Goal: Transaction & Acquisition: Purchase product/service

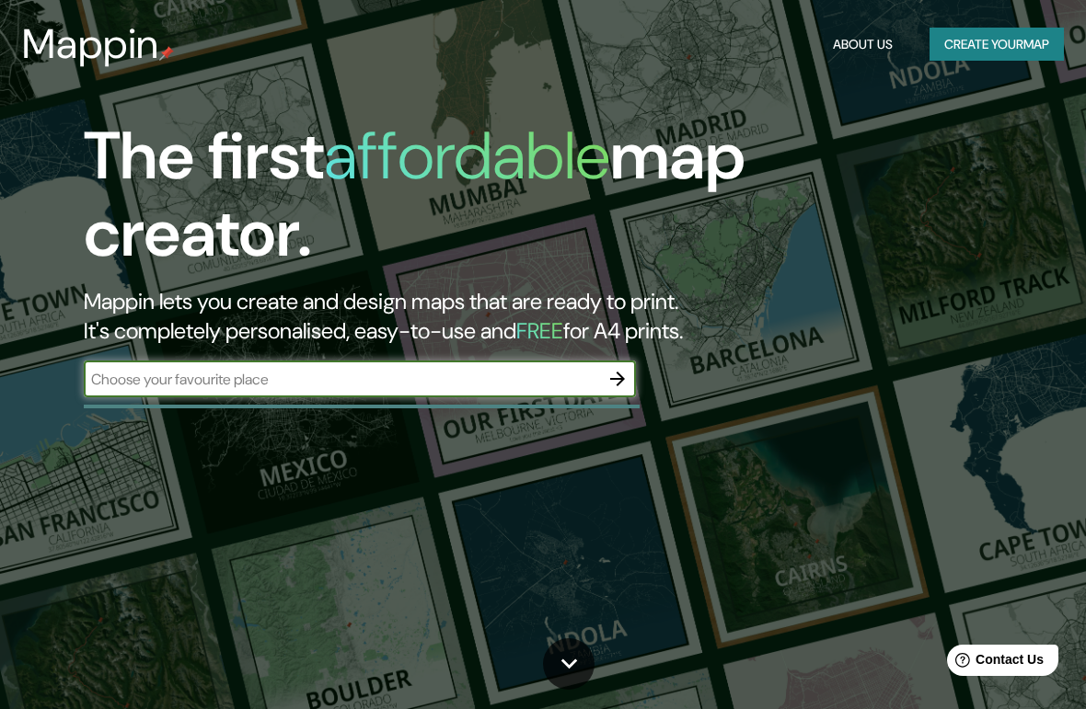
click at [986, 34] on button "Create your map" at bounding box center [996, 45] width 134 height 34
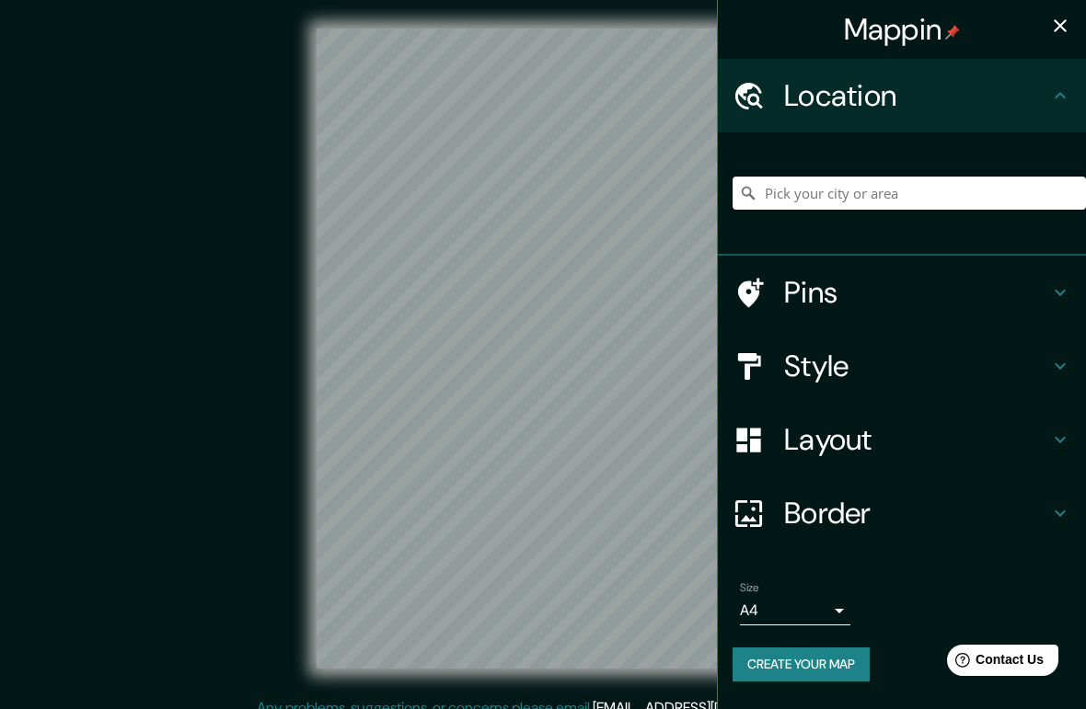
click at [942, 191] on input "Pick your city or area" at bounding box center [908, 193] width 353 height 33
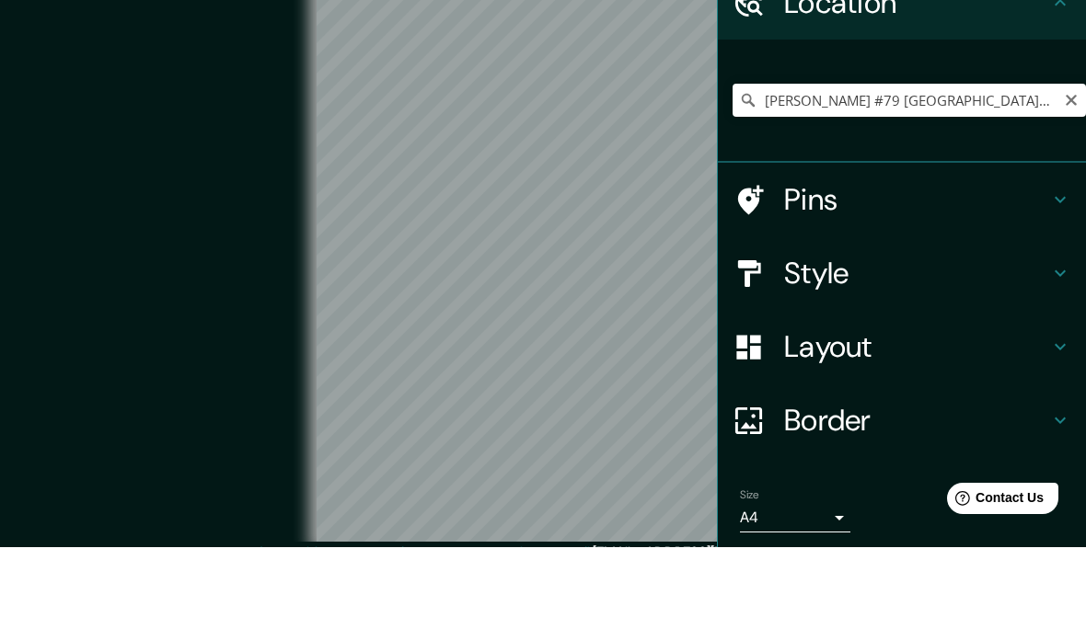
scroll to position [90, 0]
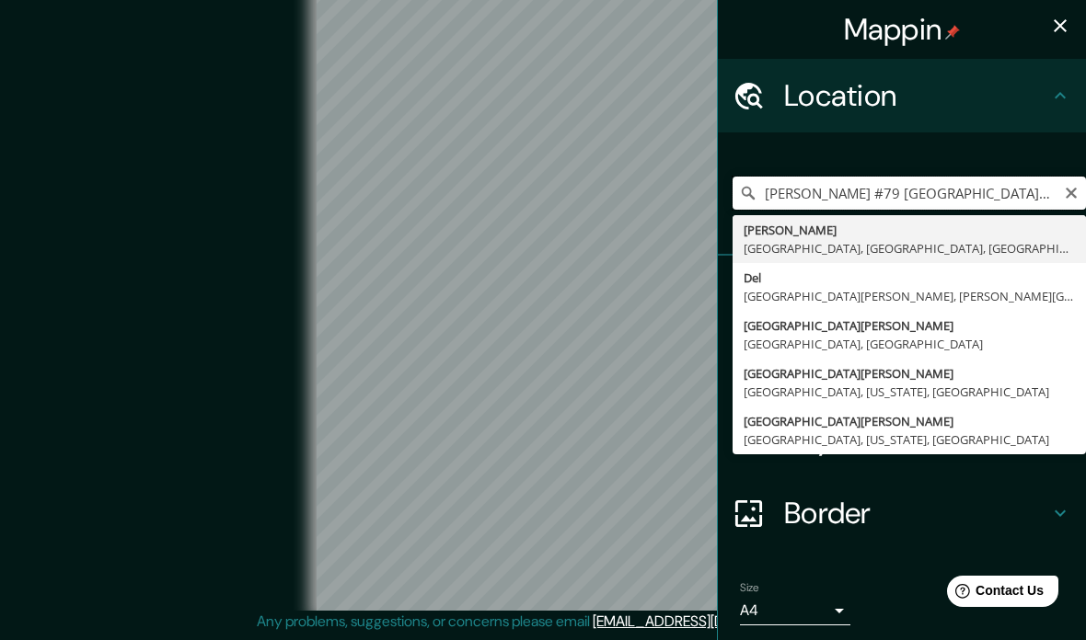
click at [1013, 202] on input "[PERSON_NAME] #79 [GEOGRAPHIC_DATA][PERSON_NAME]" at bounding box center [908, 193] width 353 height 33
type input "[GEOGRAPHIC_DATA][PERSON_NAME], [GEOGRAPHIC_DATA], [GEOGRAPHIC_DATA]"
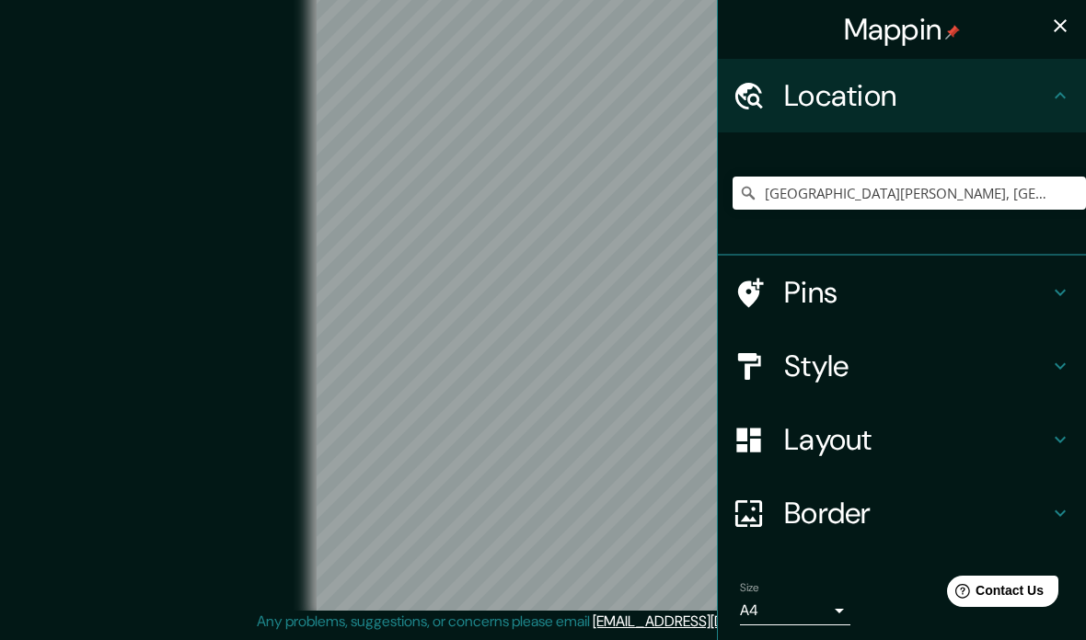
click at [1042, 377] on h4 "Style" at bounding box center [916, 366] width 265 height 37
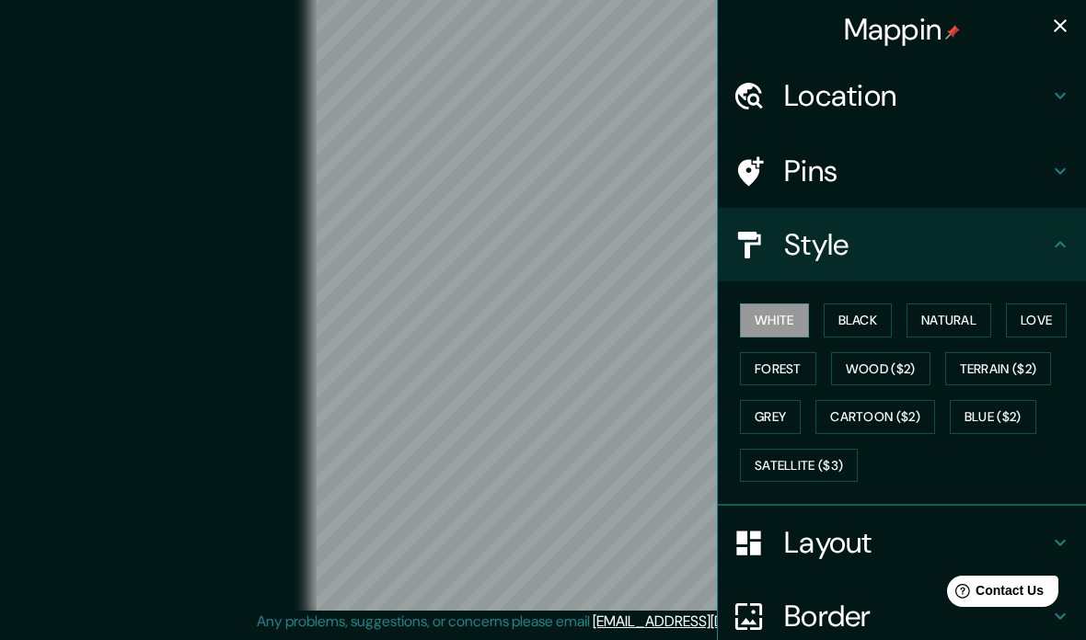
click at [857, 317] on button "Black" at bounding box center [858, 321] width 69 height 34
click at [953, 321] on button "Natural" at bounding box center [948, 321] width 85 height 34
click at [1041, 322] on button "Love" at bounding box center [1036, 321] width 61 height 34
click at [1002, 367] on button "Terrain ($2)" at bounding box center [998, 369] width 107 height 34
click at [777, 419] on button "Grey" at bounding box center [770, 417] width 61 height 34
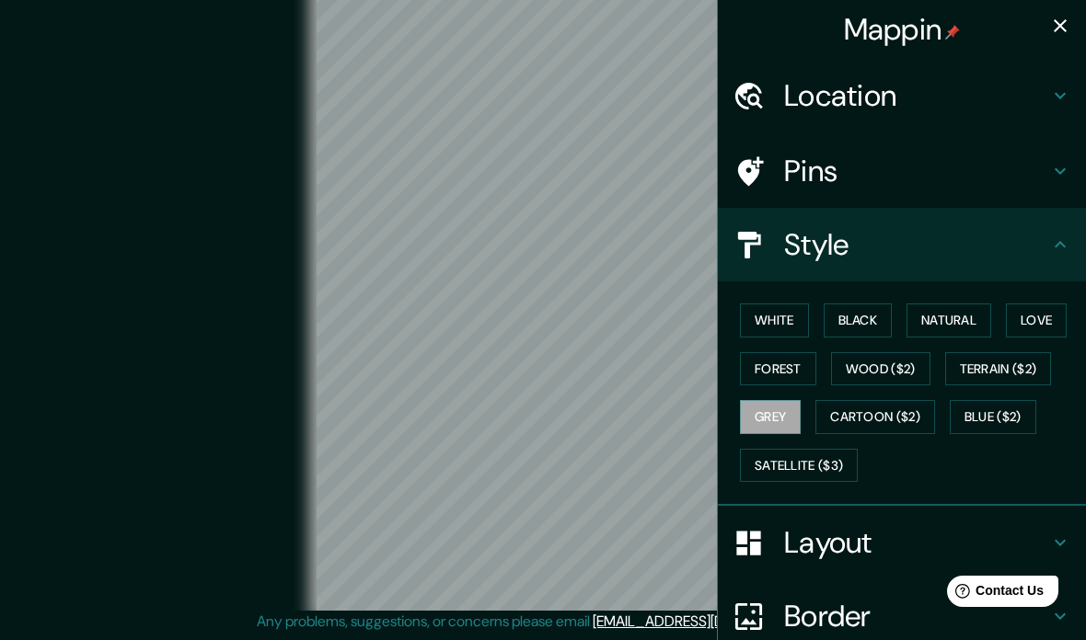
click at [898, 420] on button "Cartoon ($2)" at bounding box center [875, 417] width 120 height 34
click at [873, 101] on h4 "Location" at bounding box center [916, 95] width 265 height 37
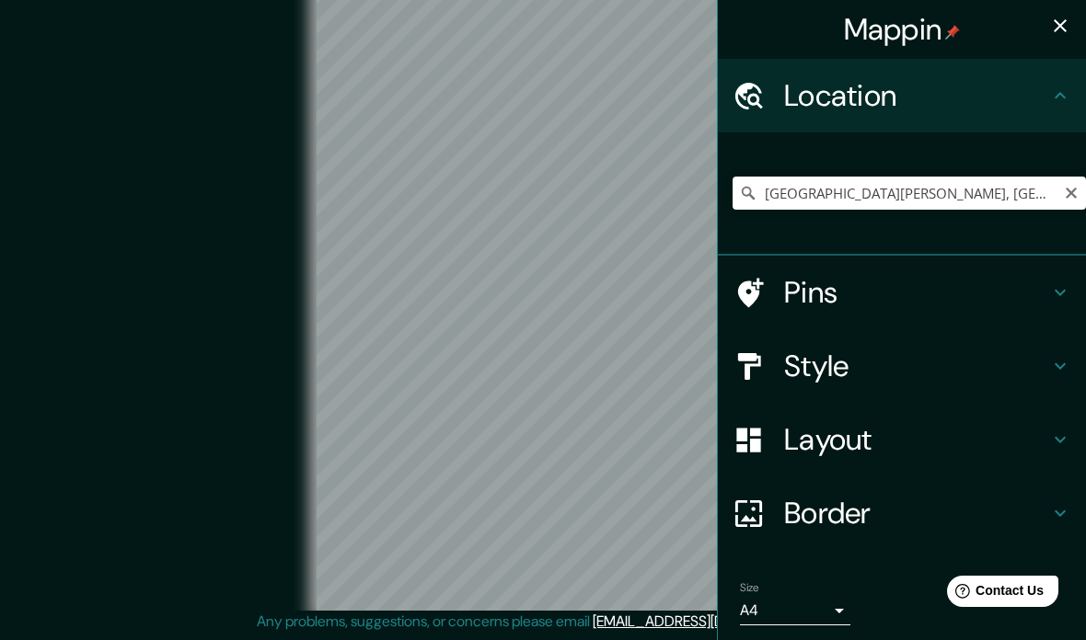
click at [1067, 183] on button "Clear" at bounding box center [1071, 191] width 15 height 17
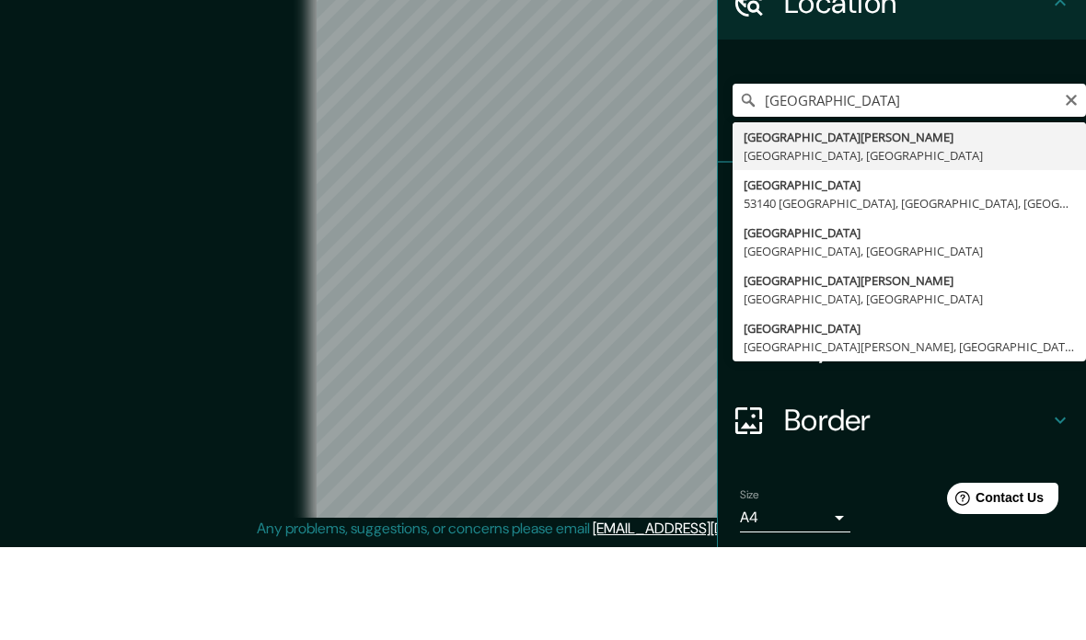
type input "[GEOGRAPHIC_DATA][PERSON_NAME], [GEOGRAPHIC_DATA]"
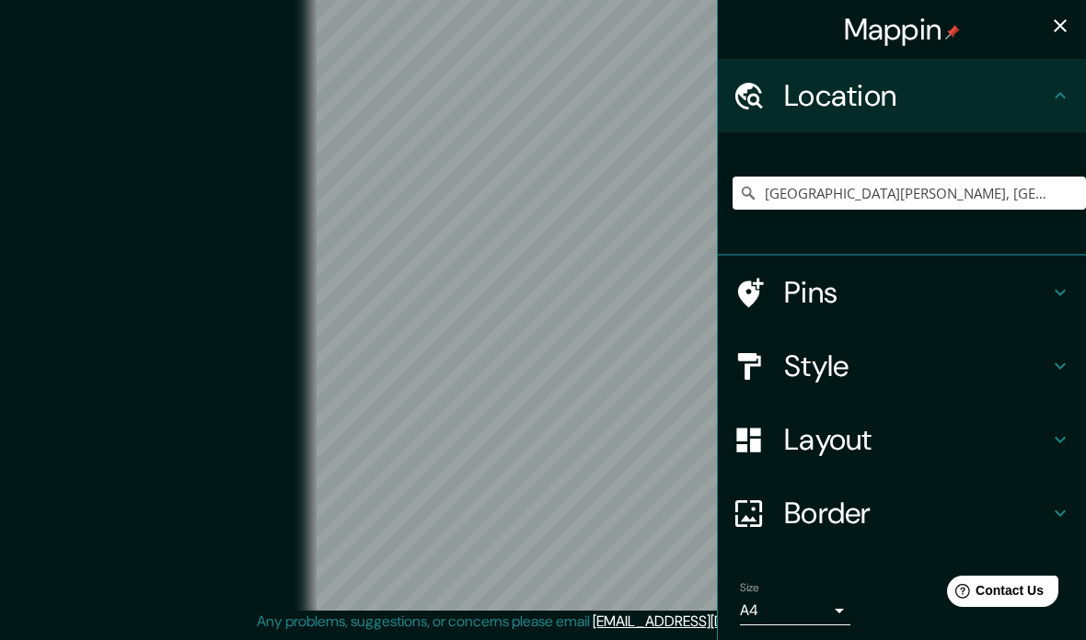
click at [1047, 103] on h4 "Location" at bounding box center [916, 95] width 265 height 37
click at [1061, 187] on input "[GEOGRAPHIC_DATA][PERSON_NAME], [GEOGRAPHIC_DATA]" at bounding box center [908, 193] width 353 height 33
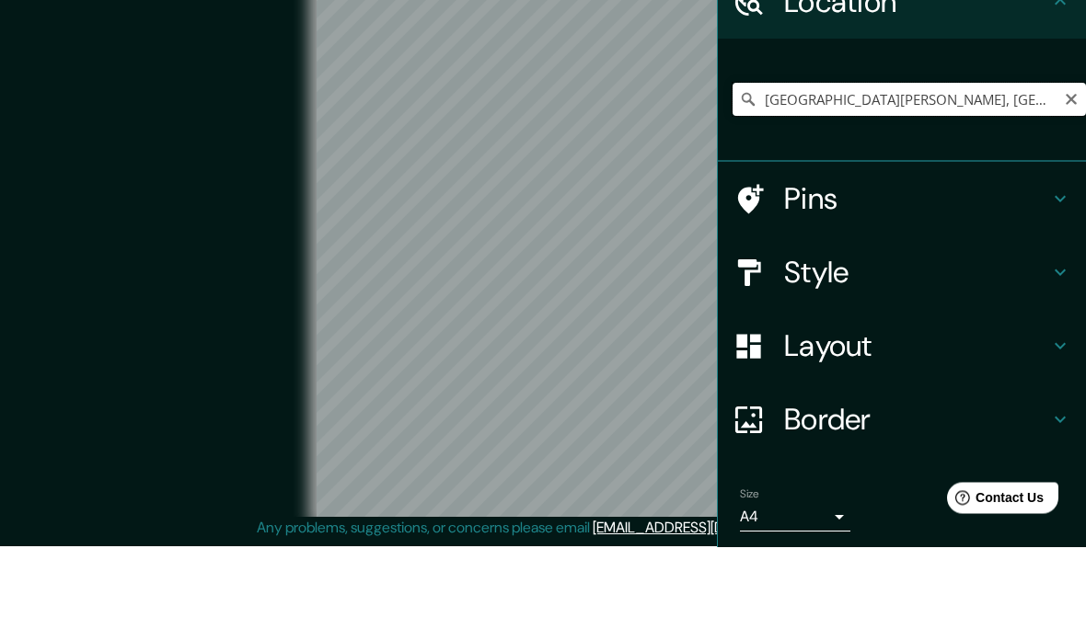
click at [1060, 177] on input "[GEOGRAPHIC_DATA][PERSON_NAME], [GEOGRAPHIC_DATA]" at bounding box center [908, 193] width 353 height 33
click at [1070, 186] on icon "Clear" at bounding box center [1071, 193] width 15 height 15
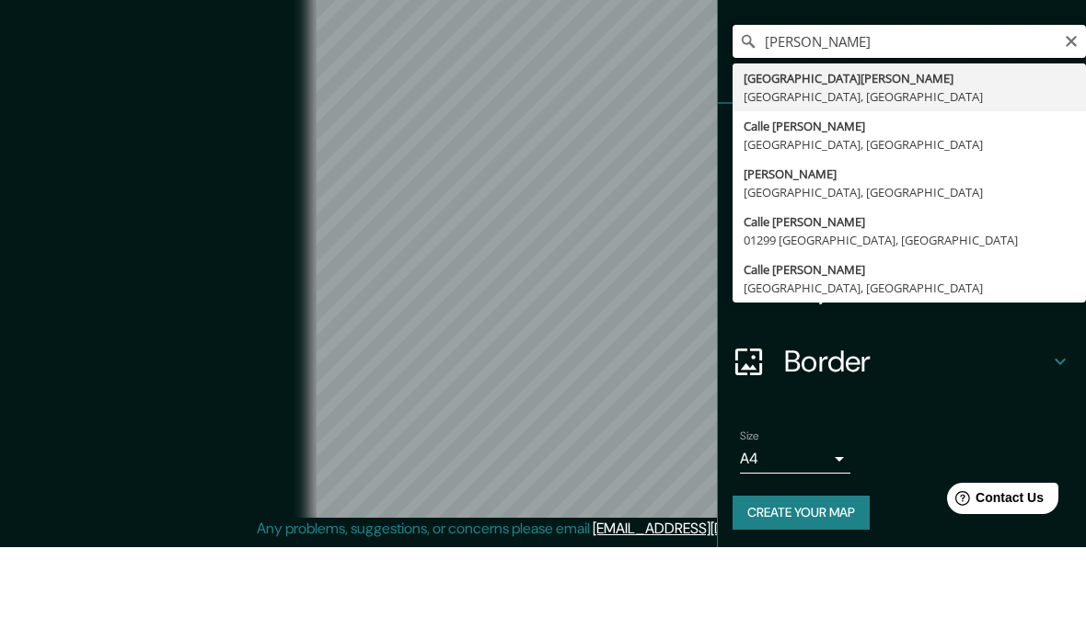
scroll to position [58, 0]
type input "[GEOGRAPHIC_DATA][PERSON_NAME], [GEOGRAPHIC_DATA]"
